Goal: Task Accomplishment & Management: Use online tool/utility

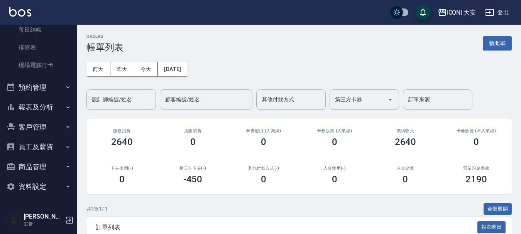
scroll to position [114, 0]
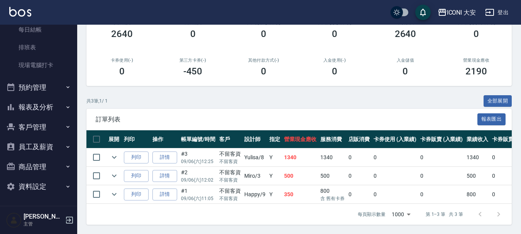
click at [44, 167] on button "商品管理" at bounding box center [38, 167] width 71 height 20
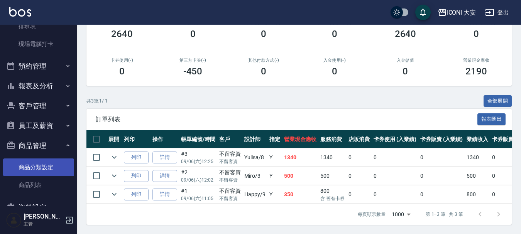
scroll to position [161, 0]
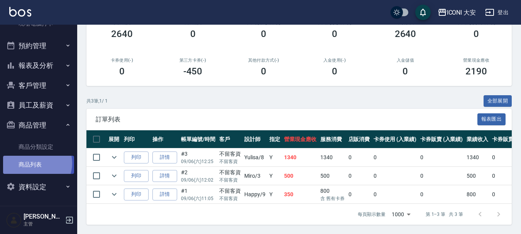
click at [34, 163] on link "商品列表" at bounding box center [38, 165] width 71 height 18
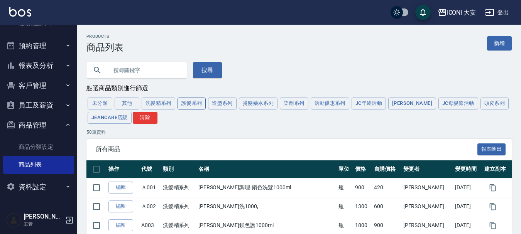
click at [193, 107] on button "護髮系列" at bounding box center [192, 104] width 29 height 12
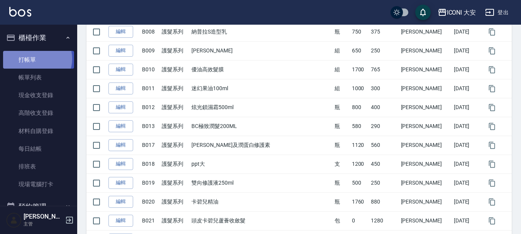
click at [36, 59] on link "打帳單" at bounding box center [38, 60] width 71 height 18
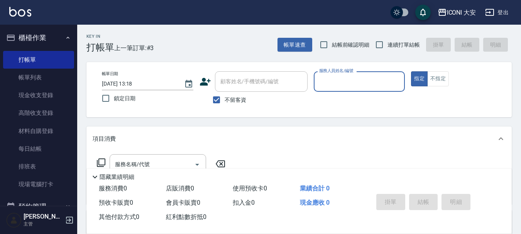
click at [391, 82] on input "服務人員姓名/編號" at bounding box center [359, 82] width 85 height 14
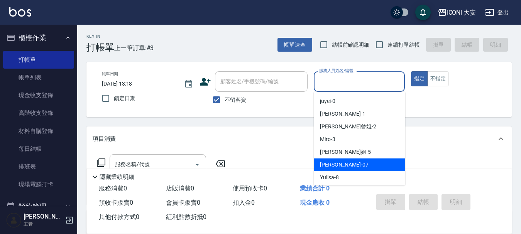
click at [350, 167] on div "[PERSON_NAME] -07" at bounding box center [359, 165] width 91 height 13
type input "[PERSON_NAME]-07"
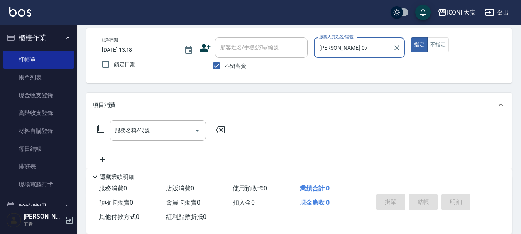
scroll to position [77, 0]
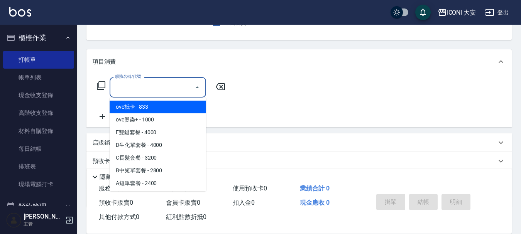
click at [161, 90] on input "服務名稱/代號" at bounding box center [152, 88] width 78 height 14
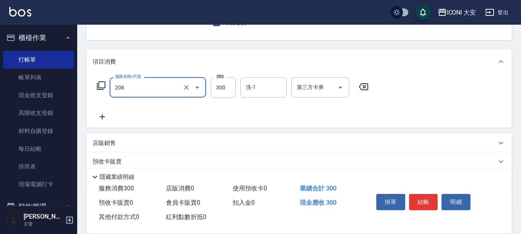
type input "洗髮(206)"
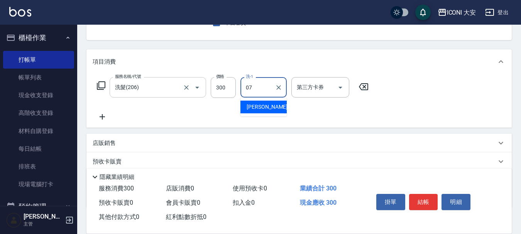
type input "[PERSON_NAME]-07"
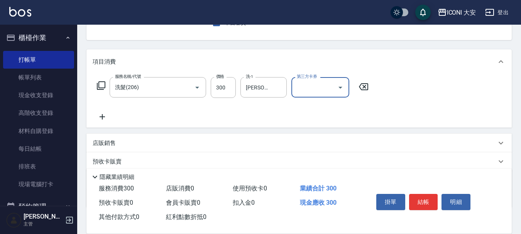
click at [101, 115] on icon at bounding box center [102, 116] width 19 height 9
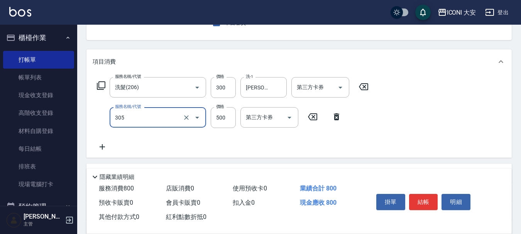
type input "剪髮(305)"
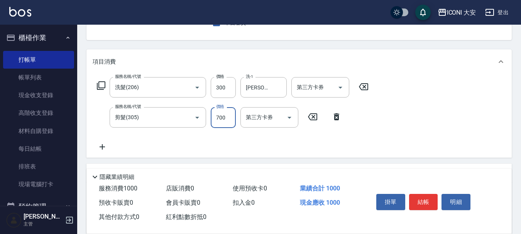
type input "700"
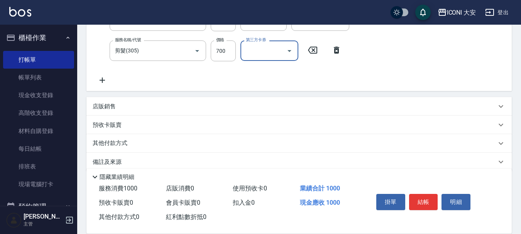
scroll to position [154, 0]
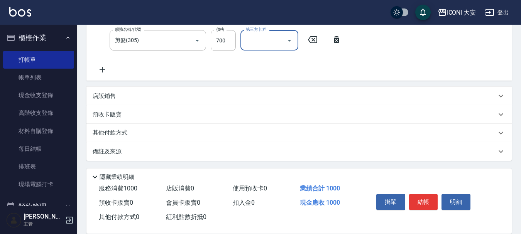
click at [106, 95] on p "店販銷售" at bounding box center [104, 96] width 23 height 8
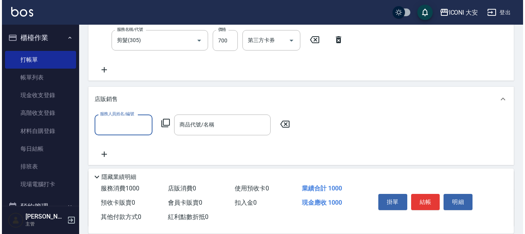
scroll to position [0, 0]
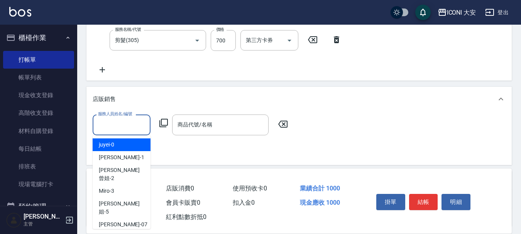
click at [124, 127] on input "服務人員姓名/編號" at bounding box center [121, 125] width 51 height 14
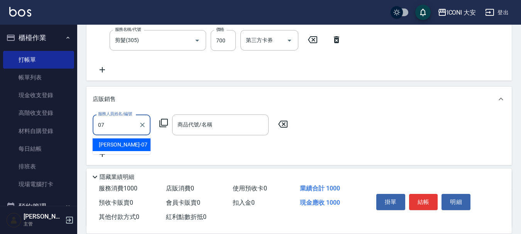
type input "[PERSON_NAME]-07"
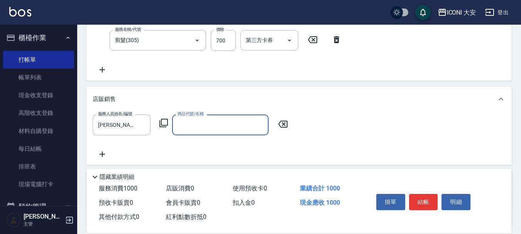
click at [166, 120] on icon at bounding box center [163, 122] width 9 height 9
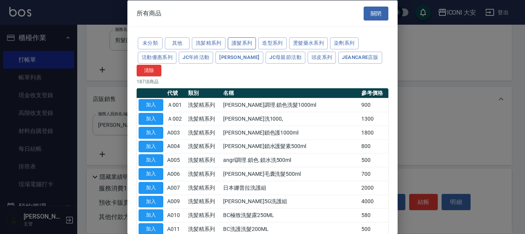
click at [252, 47] on button "護髮系列" at bounding box center [242, 43] width 29 height 12
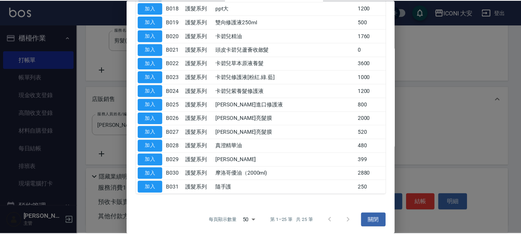
scroll to position [251, 0]
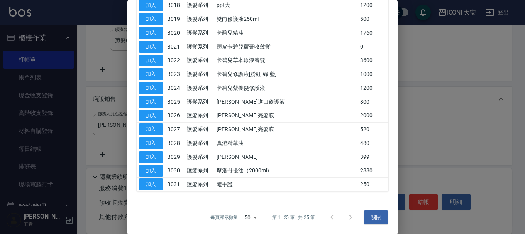
click at [264, 118] on td "[PERSON_NAME]亮髮膜" at bounding box center [287, 116] width 144 height 14
click at [150, 113] on button "加入" at bounding box center [151, 116] width 25 height 12
type input "[PERSON_NAME]亮髮膜"
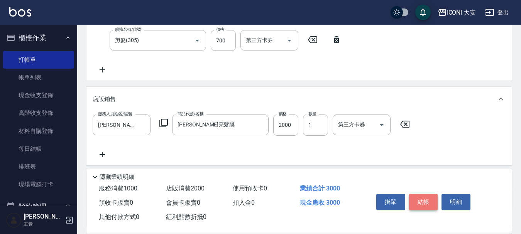
click at [426, 198] on button "結帳" at bounding box center [423, 202] width 29 height 16
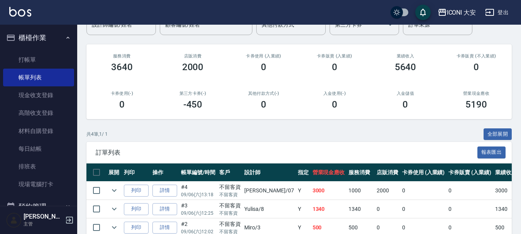
scroll to position [132, 0]
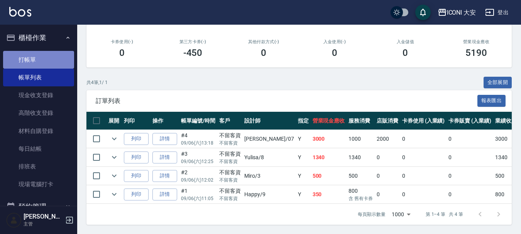
click at [55, 56] on link "打帳單" at bounding box center [38, 60] width 71 height 18
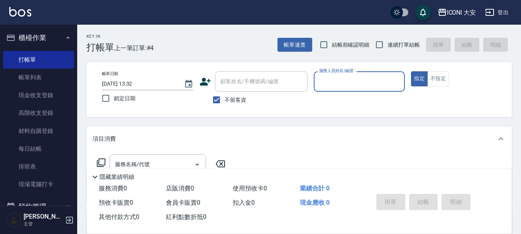
click at [351, 91] on div "服務人員姓名/編號" at bounding box center [359, 81] width 91 height 20
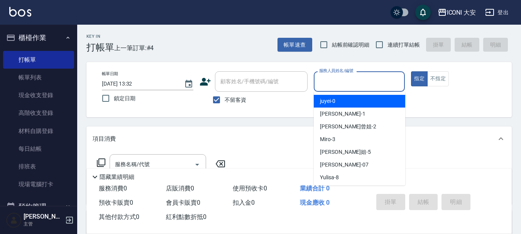
click at [352, 84] on input "服務人員姓名/編號" at bounding box center [359, 82] width 85 height 14
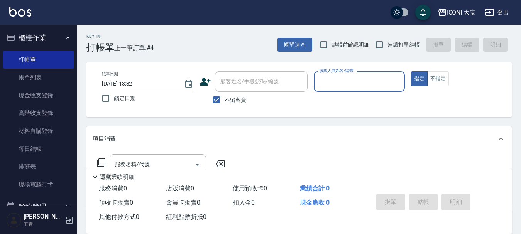
click at [347, 78] on input "服務人員姓名/編號" at bounding box center [359, 82] width 85 height 14
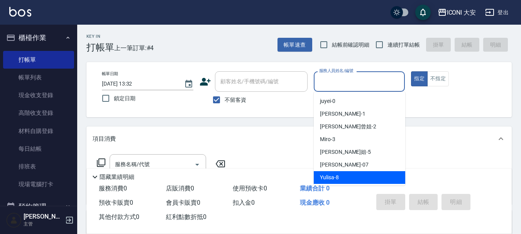
click at [354, 180] on div "Yulisa -8" at bounding box center [359, 177] width 91 height 13
type input "Yulisa-8"
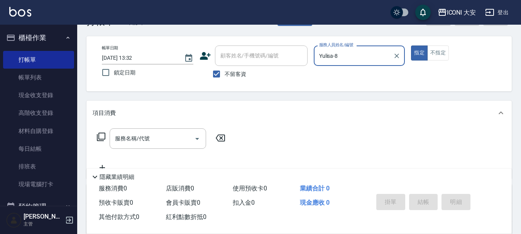
scroll to position [39, 0]
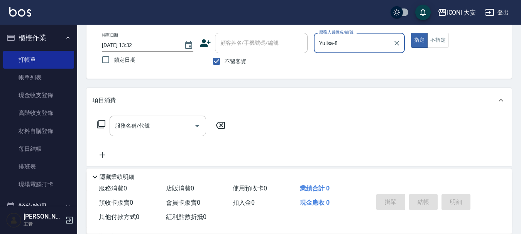
click at [102, 125] on icon at bounding box center [100, 124] width 9 height 9
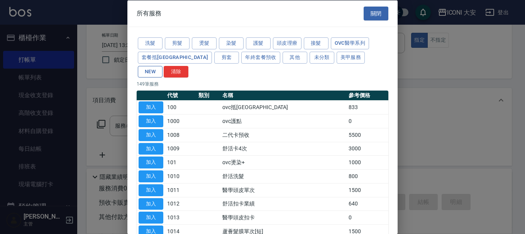
click at [162, 66] on button "NEW" at bounding box center [150, 72] width 25 height 12
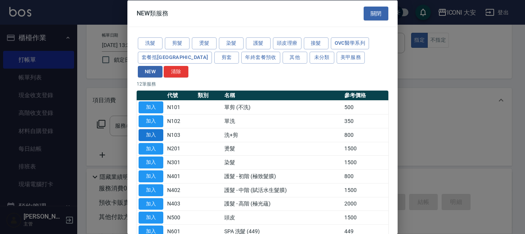
click at [156, 129] on button "加入" at bounding box center [151, 135] width 25 height 12
type input "洗+剪(N103)"
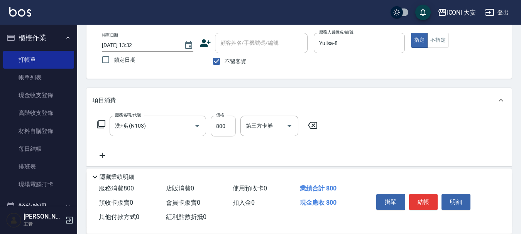
click at [225, 128] on input "800" at bounding box center [223, 126] width 25 height 21
type input "900"
drag, startPoint x: 431, startPoint y: 201, endPoint x: 420, endPoint y: 200, distance: 11.2
click at [431, 201] on button "結帳" at bounding box center [423, 202] width 29 height 16
